Goal: Task Accomplishment & Management: Use online tool/utility

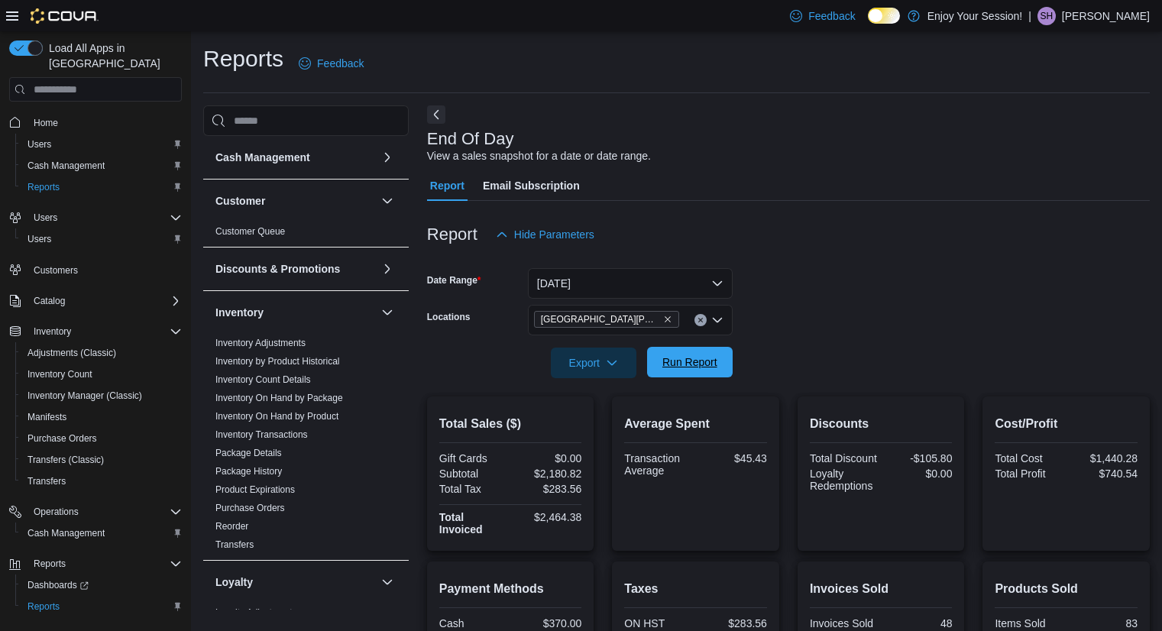
scroll to position [310, 0]
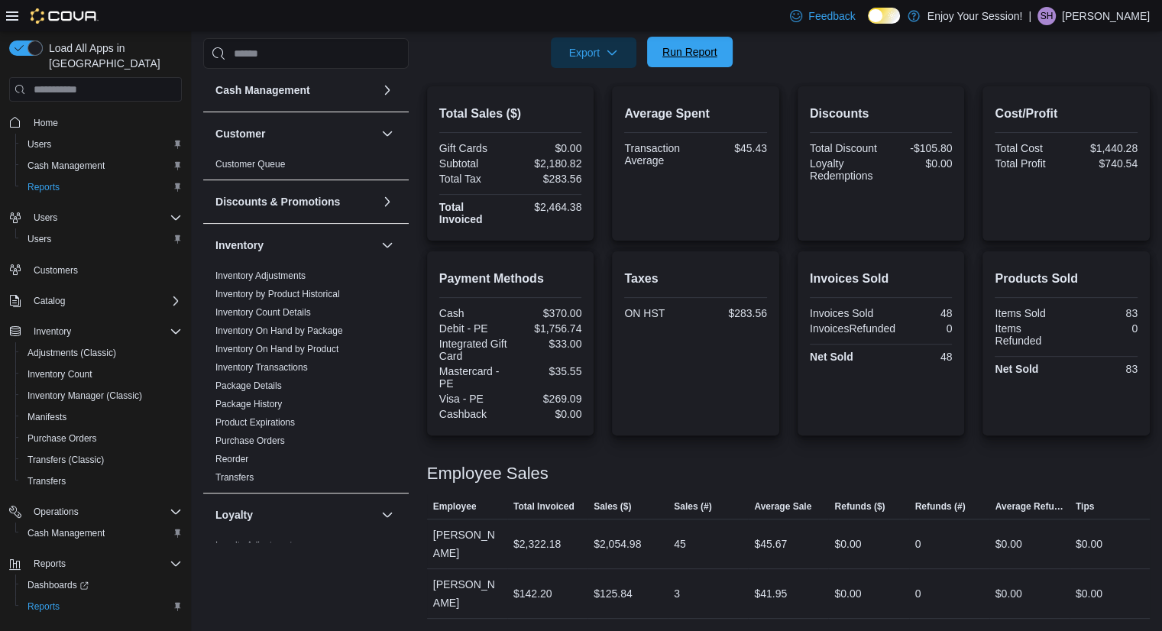
click at [707, 49] on span "Run Report" at bounding box center [690, 51] width 55 height 15
click at [660, 45] on span "Run Report" at bounding box center [690, 52] width 67 height 31
click at [692, 57] on span "Run Report" at bounding box center [690, 51] width 55 height 15
click at [309, 328] on link "Inventory On Hand by Package" at bounding box center [280, 331] width 128 height 11
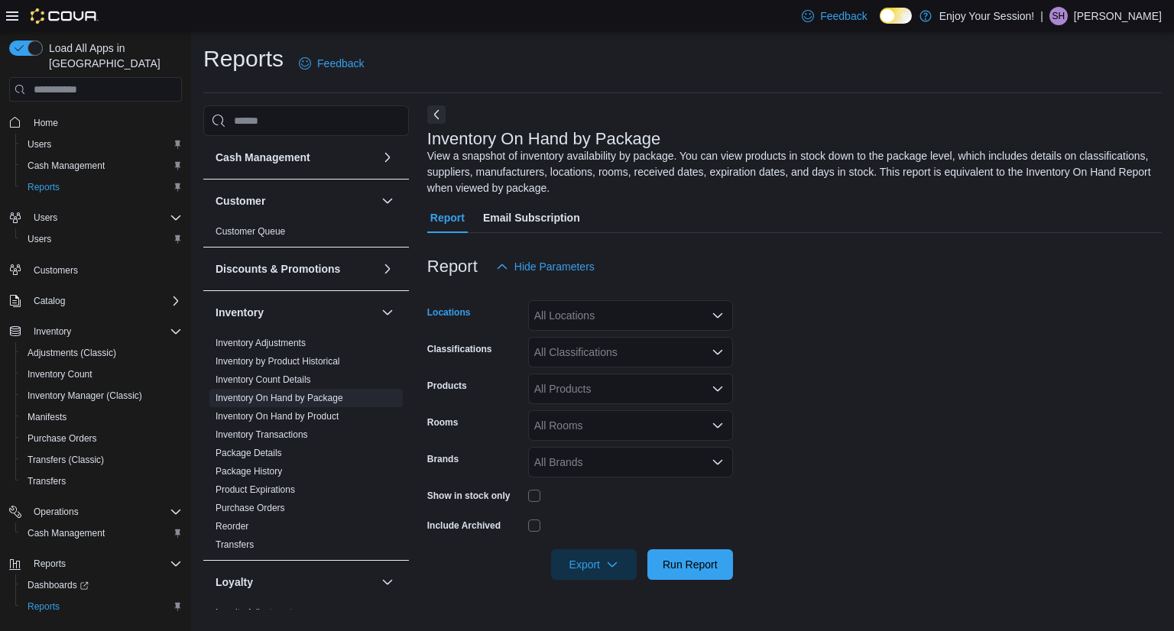
click at [629, 303] on div "All Locations" at bounding box center [630, 315] width 205 height 31
type input "***"
click at [642, 358] on span "[GEOGRAPHIC_DATA][PERSON_NAME]" at bounding box center [660, 363] width 199 height 15
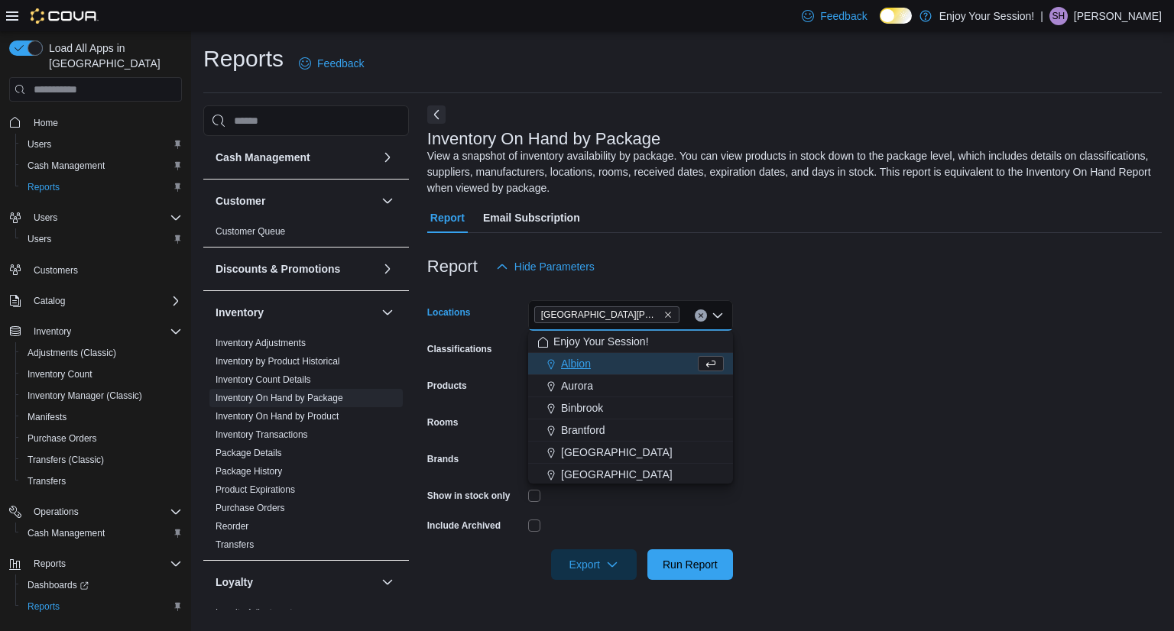
click at [847, 370] on form "Locations [GEOGRAPHIC_DATA][PERSON_NAME] Combo box. Selected. [GEOGRAPHIC_DATA]…" at bounding box center [794, 431] width 734 height 298
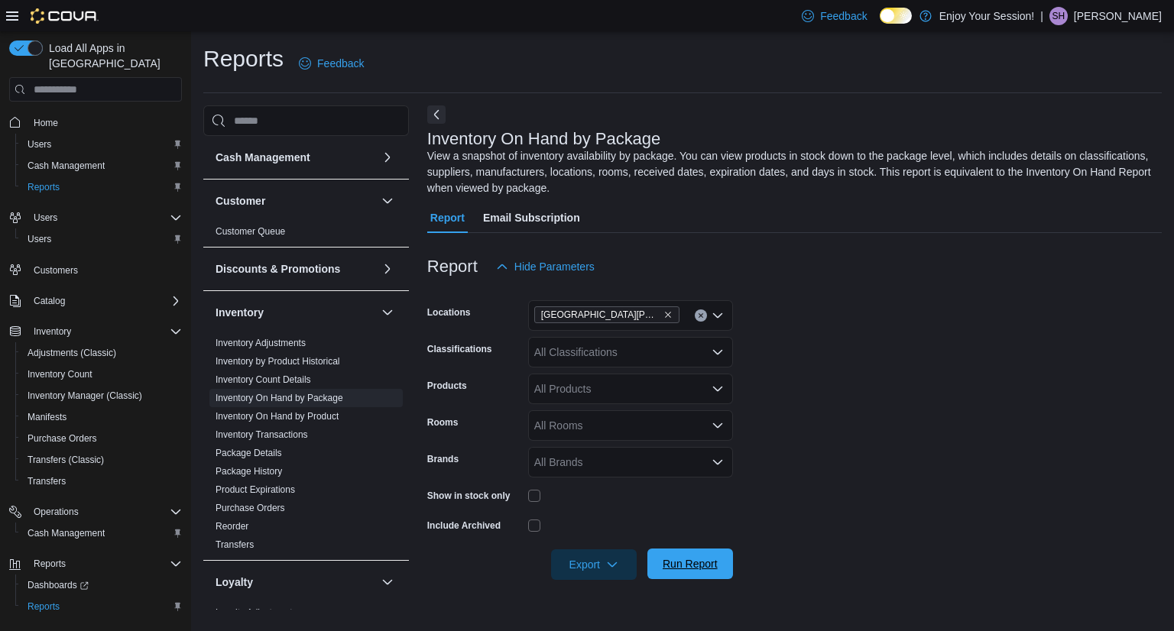
click at [665, 561] on span "Run Report" at bounding box center [690, 563] width 55 height 15
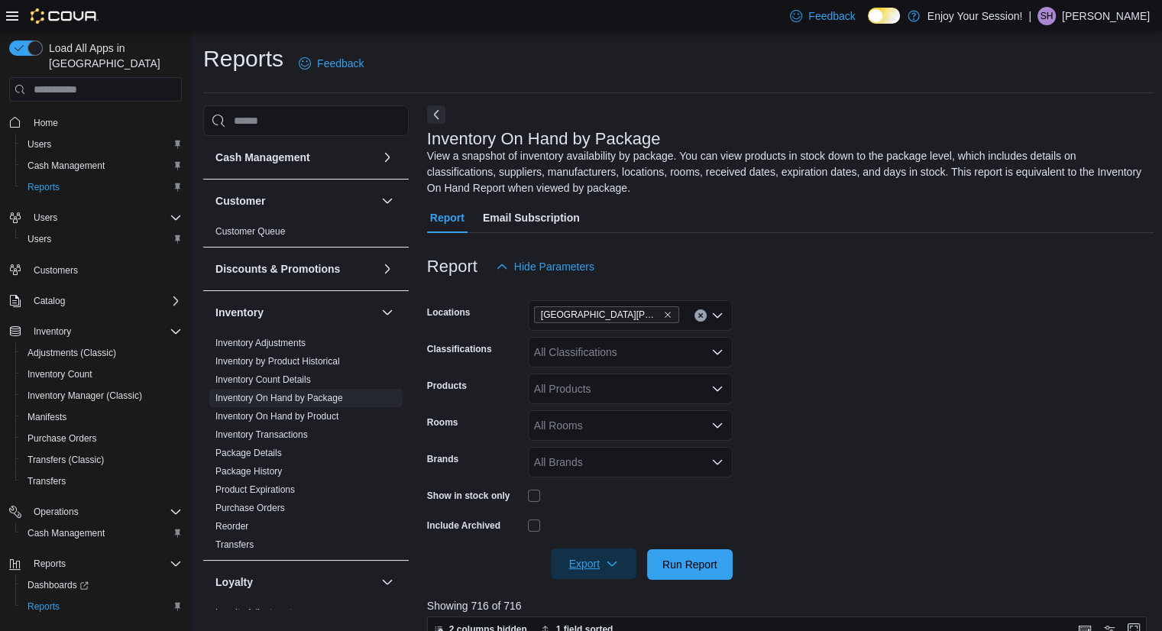
click at [575, 560] on span "Export" at bounding box center [593, 564] width 67 height 31
click at [608, 472] on span "Export to Excel" at bounding box center [596, 471] width 69 height 12
